Goal: Find specific page/section: Find specific page/section

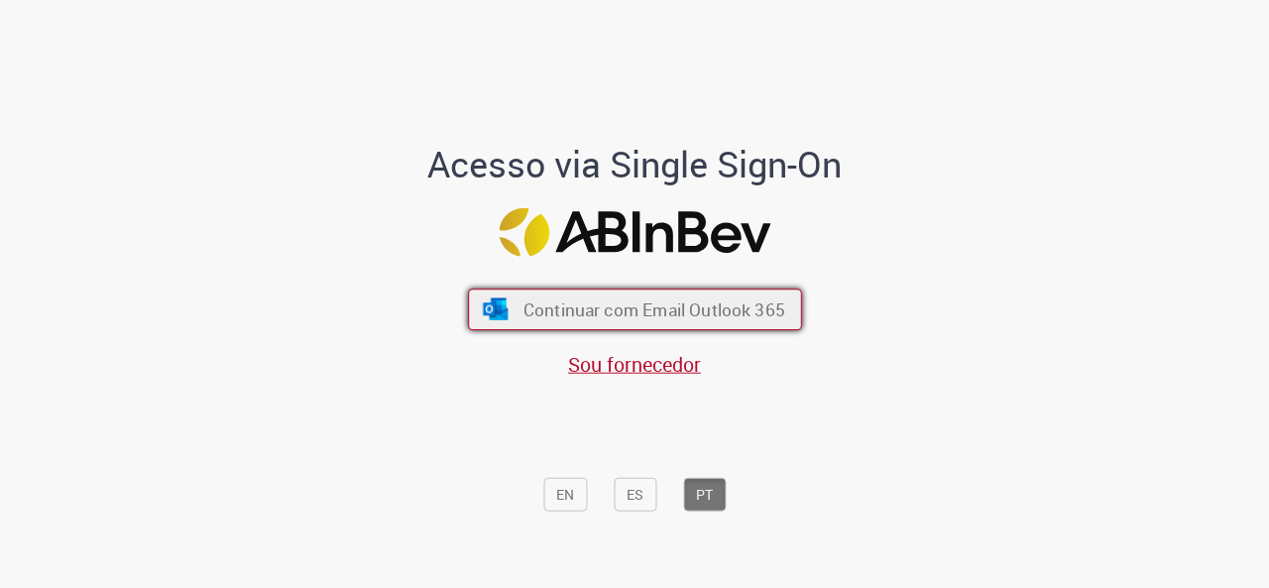
click at [715, 324] on button "Continuar com Email Outlook 365" at bounding box center [635, 309] width 334 height 42
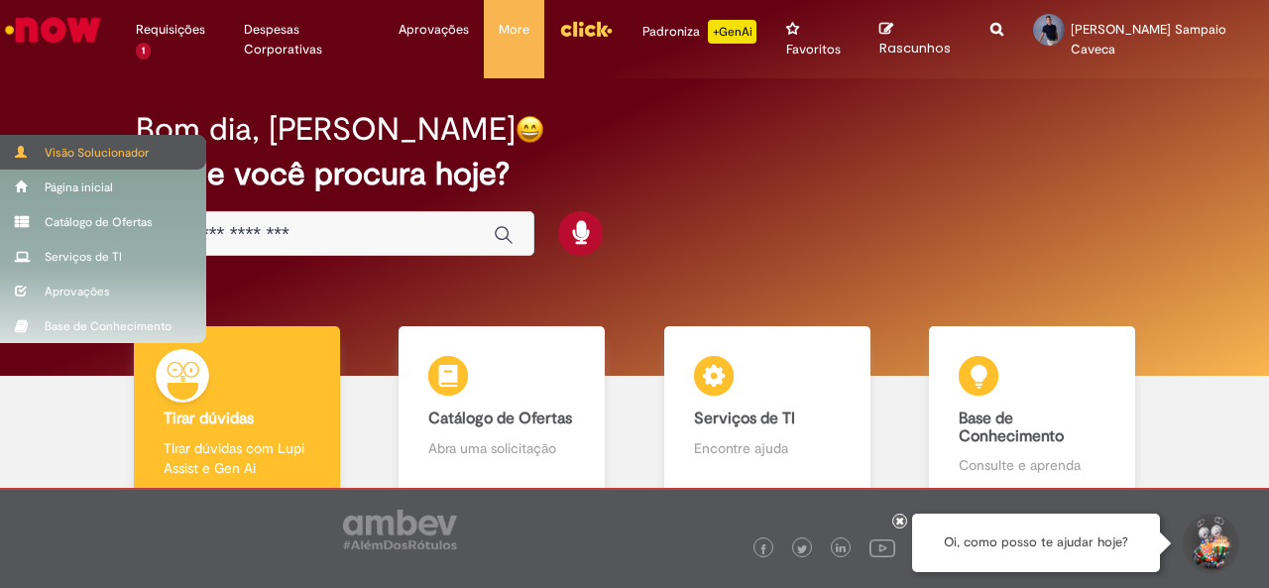
click at [38, 149] on div "Visão Solucionador" at bounding box center [103, 152] width 206 height 35
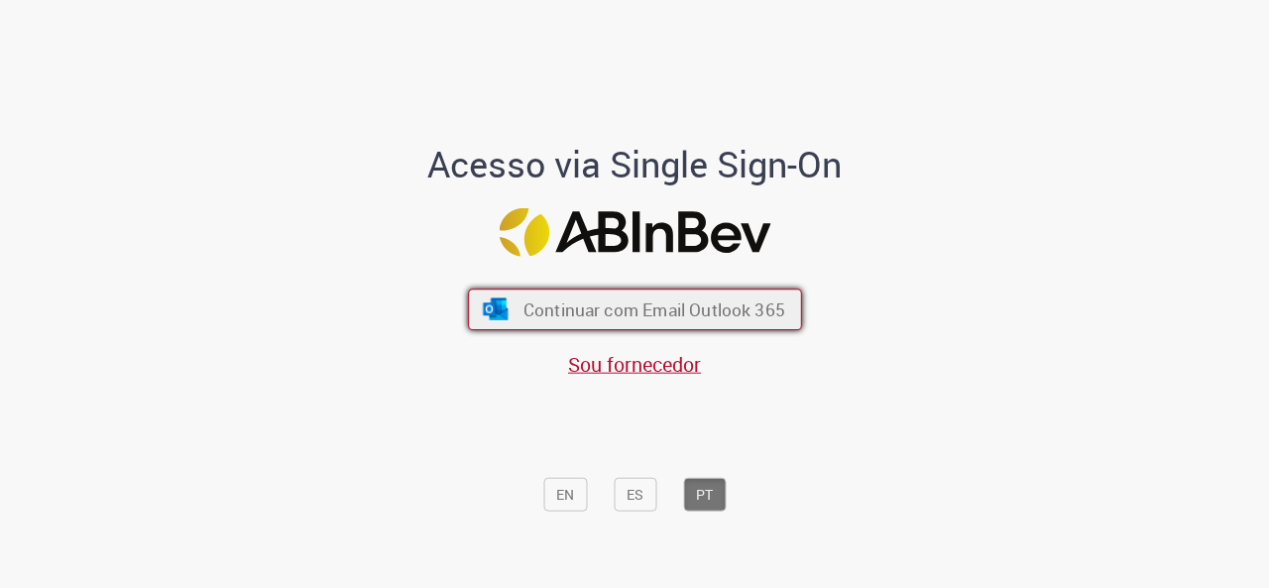
click at [628, 290] on button "Continuar com Email Outlook 365" at bounding box center [635, 309] width 334 height 42
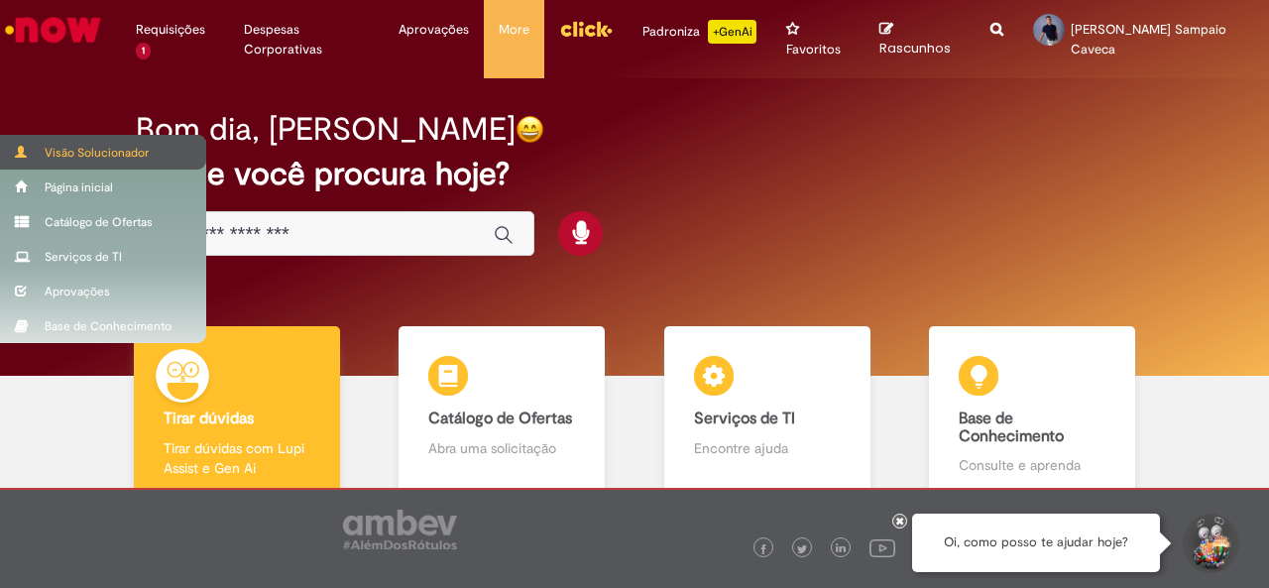
click at [85, 146] on div "Visão Solucionador" at bounding box center [103, 152] width 206 height 35
